Goal: Book appointment/travel/reservation

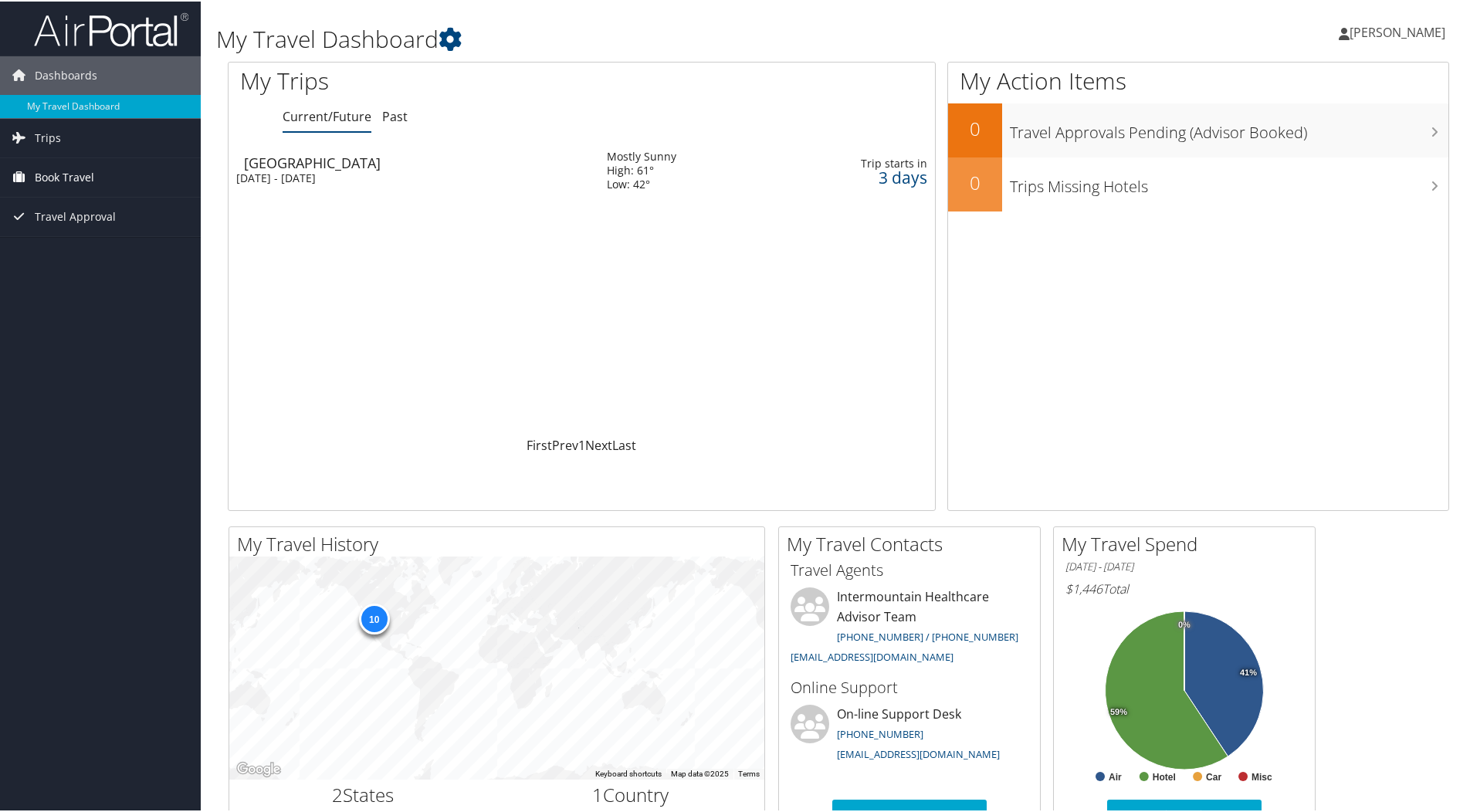
click at [71, 173] on span "Book Travel" at bounding box center [64, 176] width 59 height 39
click at [82, 253] on link "Book/Manage Online Trips" at bounding box center [100, 253] width 200 height 23
